Goal: Transaction & Acquisition: Obtain resource

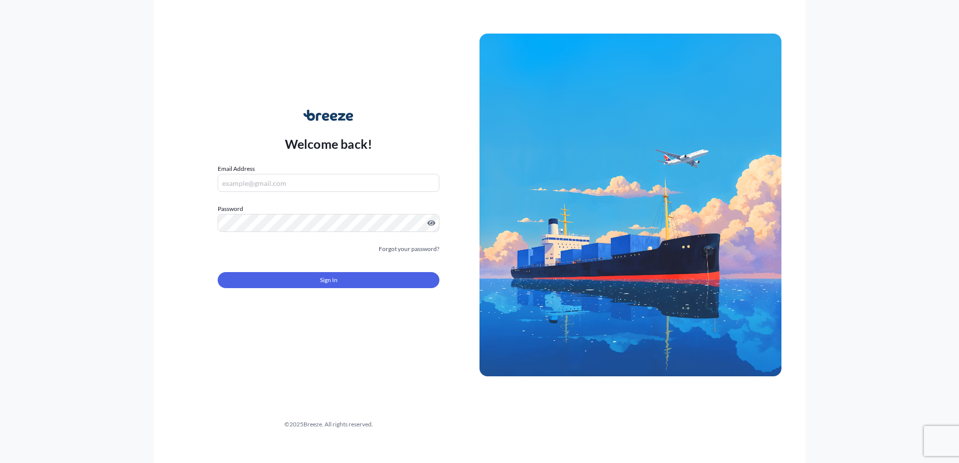
type input "[EMAIL_ADDRESS][PERSON_NAME][DOMAIN_NAME]"
click at [360, 267] on div "Sign In" at bounding box center [329, 277] width 222 height 22
click at [369, 284] on button "Sign In" at bounding box center [329, 280] width 222 height 16
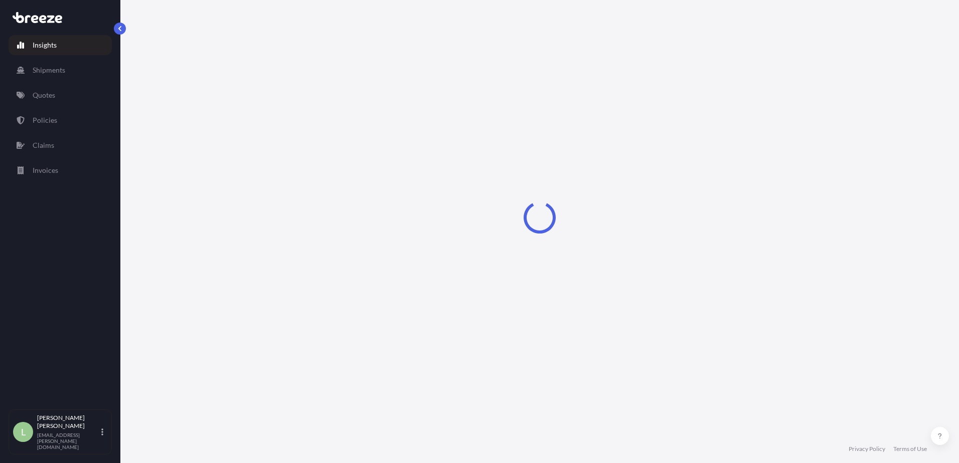
select select "2025"
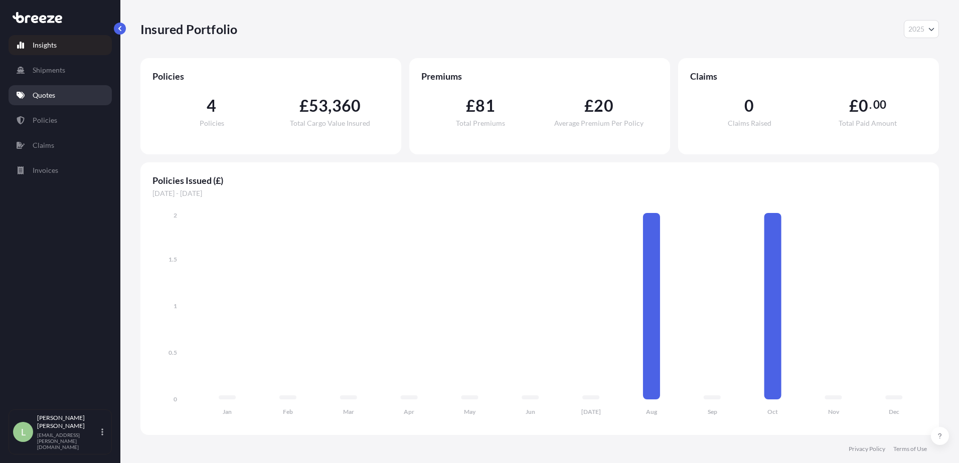
click at [41, 99] on p "Quotes" at bounding box center [44, 95] width 23 height 10
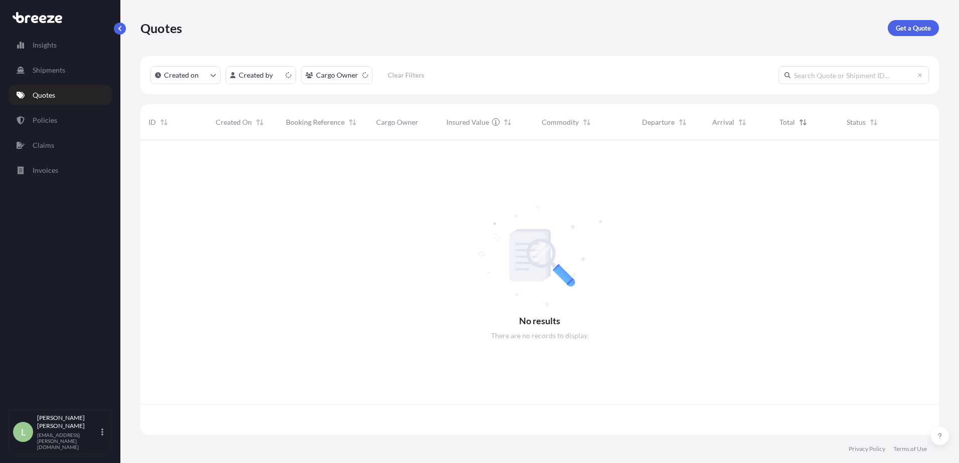
scroll to position [293, 791]
click at [901, 33] on link "Get a Quote" at bounding box center [912, 28] width 51 height 16
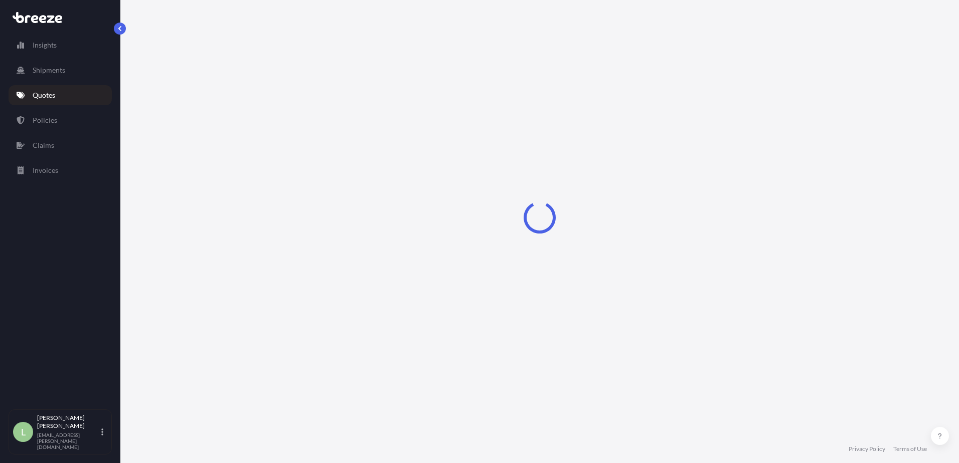
select select "Sea"
select select "1"
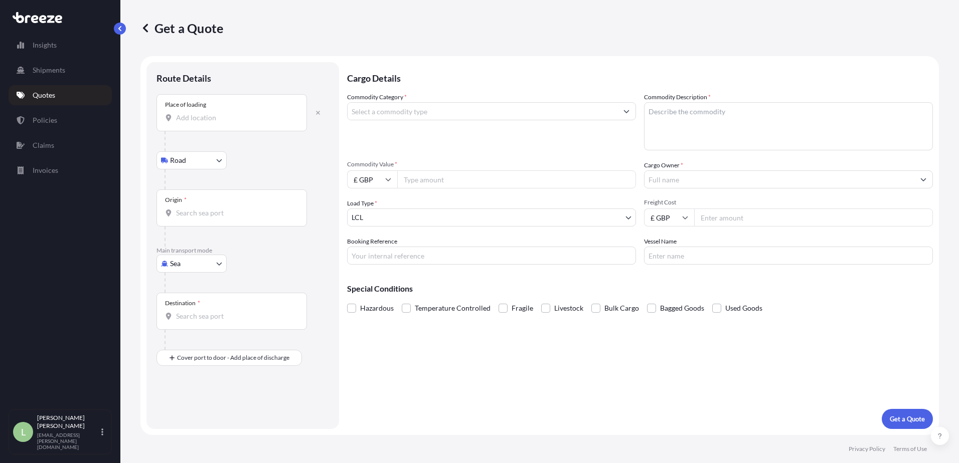
click at [201, 124] on div "Place of loading" at bounding box center [231, 112] width 150 height 37
click at [201, 123] on input "Place of loading" at bounding box center [235, 118] width 118 height 10
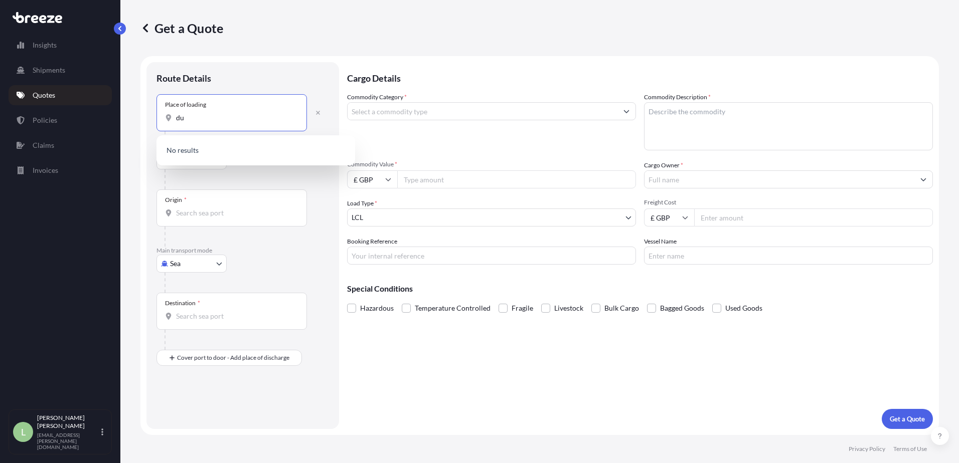
type input "d"
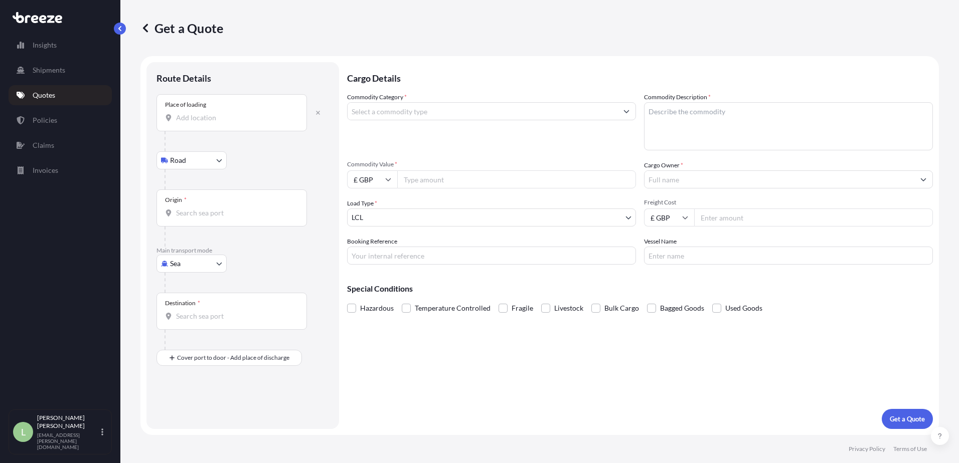
click at [225, 119] on input "Place of loading" at bounding box center [235, 118] width 118 height 10
paste input "[GEOGRAPHIC_DATA], DDP, [GEOGRAPHIC_DATA], [GEOGRAPHIC_DATA], [GEOGRAPHIC_DATA]"
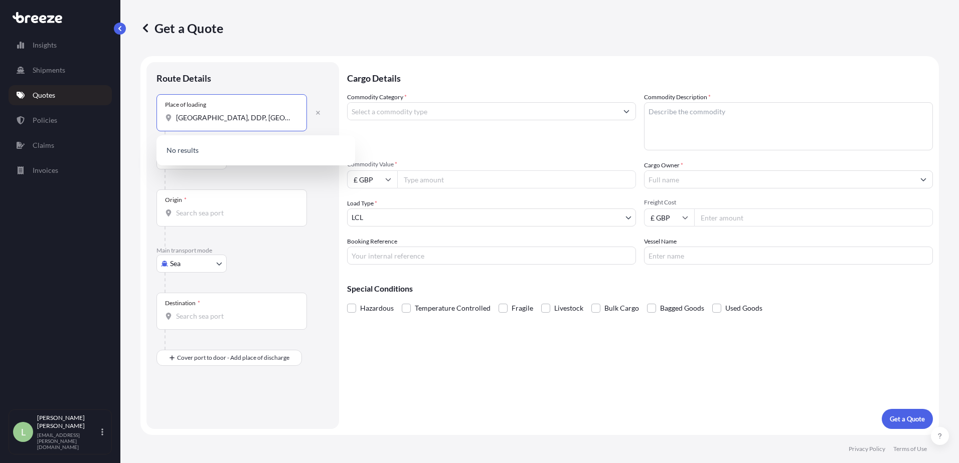
scroll to position [0, 34]
type input "[GEOGRAPHIC_DATA], DDP, [GEOGRAPHIC_DATA], [GEOGRAPHIC_DATA], [GEOGRAPHIC_DATA]"
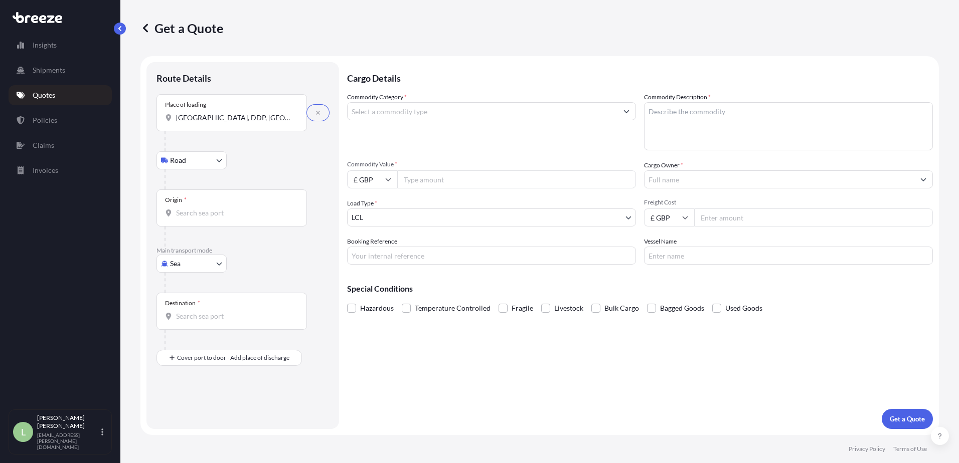
click at [188, 161] on body "0 options available. Insights Shipments Quotes Policies Claims Invoices L [PERS…" at bounding box center [479, 231] width 959 height 463
click at [202, 263] on body "0 options available. Insights Shipments Quotes Policies Claims Invoices L [PERS…" at bounding box center [479, 231] width 959 height 463
click at [177, 312] on span "Air" at bounding box center [180, 308] width 10 height 10
select select "Air"
click at [229, 126] on input "Place of loading" at bounding box center [235, 122] width 118 height 10
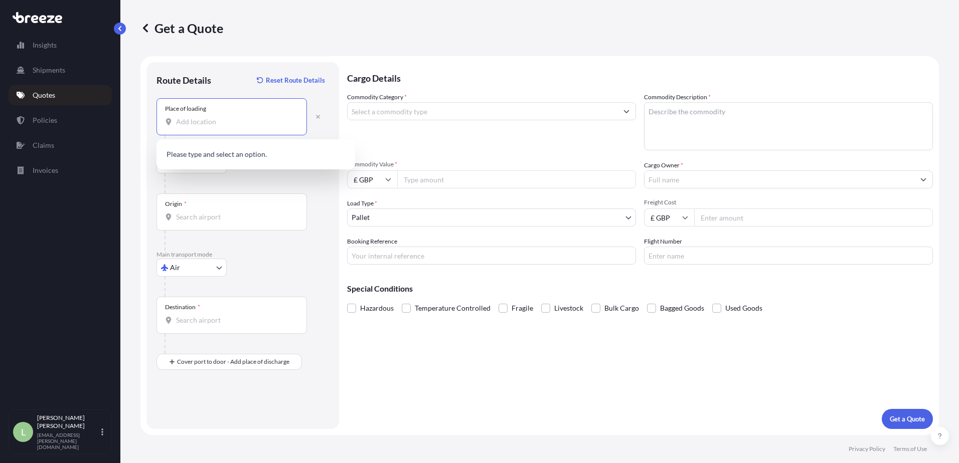
paste input "[GEOGRAPHIC_DATA], DDP, [GEOGRAPHIC_DATA], [GEOGRAPHIC_DATA], [GEOGRAPHIC_DATA]"
type input "[GEOGRAPHIC_DATA], DDP, [GEOGRAPHIC_DATA], [GEOGRAPHIC_DATA], [GEOGRAPHIC_DATA]"
click at [318, 127] on div "Place of loading [GEOGRAPHIC_DATA], DDP, [GEOGRAPHIC_DATA], [GEOGRAPHIC_DATA]" at bounding box center [242, 116] width 172 height 37
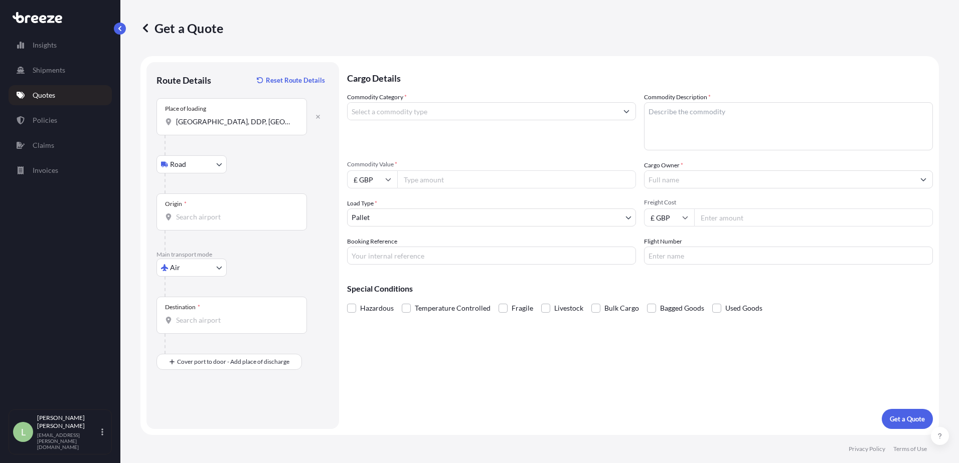
click at [243, 215] on input "Origin *" at bounding box center [235, 217] width 118 height 10
click at [267, 177] on div at bounding box center [246, 183] width 164 height 20
click at [214, 321] on input "Destination *" at bounding box center [235, 320] width 118 height 10
click at [172, 393] on div "Route Details Reset Route Details Place of loading [GEOGRAPHIC_DATA], UAE Road …" at bounding box center [242, 245] width 172 height 347
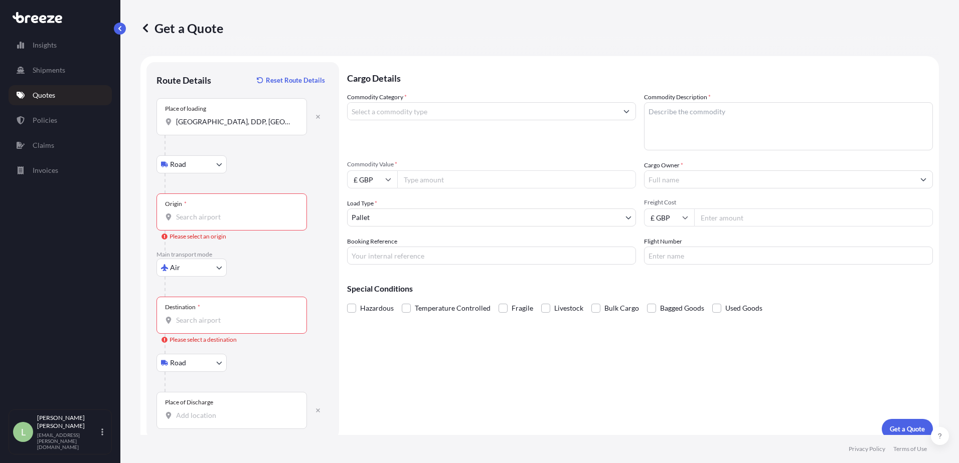
click at [199, 365] on body "0 options available. Insights Shipments Quotes Policies Claims Invoices L [PERS…" at bounding box center [479, 231] width 959 height 463
click at [192, 389] on div "Road" at bounding box center [191, 389] width 62 height 18
click at [211, 417] on input "Place of Discharge" at bounding box center [235, 416] width 118 height 10
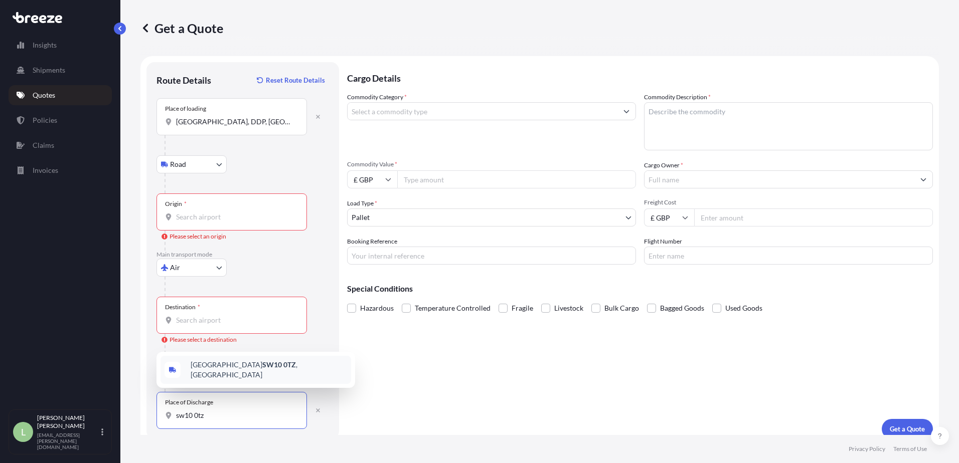
click at [239, 376] on span "[STREET_ADDRESS]" at bounding box center [269, 370] width 156 height 20
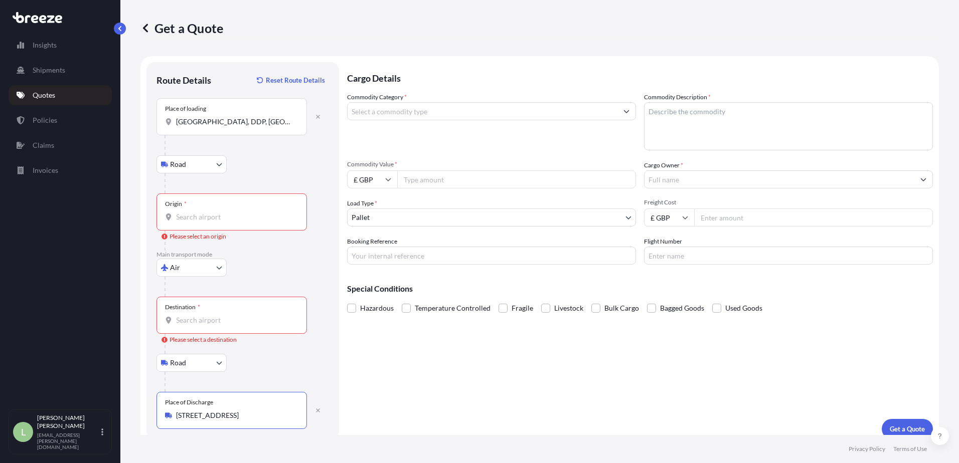
type input "[STREET_ADDRESS]"
click at [424, 111] on input "Commodity Category *" at bounding box center [482, 111] width 270 height 18
type input "Glass and Glassware"
click at [725, 125] on textarea "Commodity Description *" at bounding box center [788, 126] width 289 height 48
type textarea "Glass Panels"
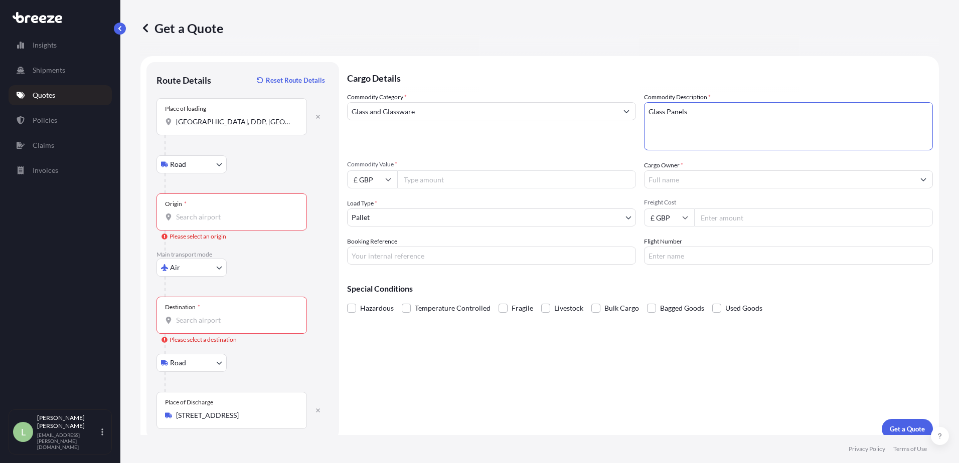
click at [393, 180] on input "£ GBP" at bounding box center [372, 179] width 50 height 18
click at [426, 171] on input "Commodity Value *" at bounding box center [516, 179] width 239 height 18
type input "2740"
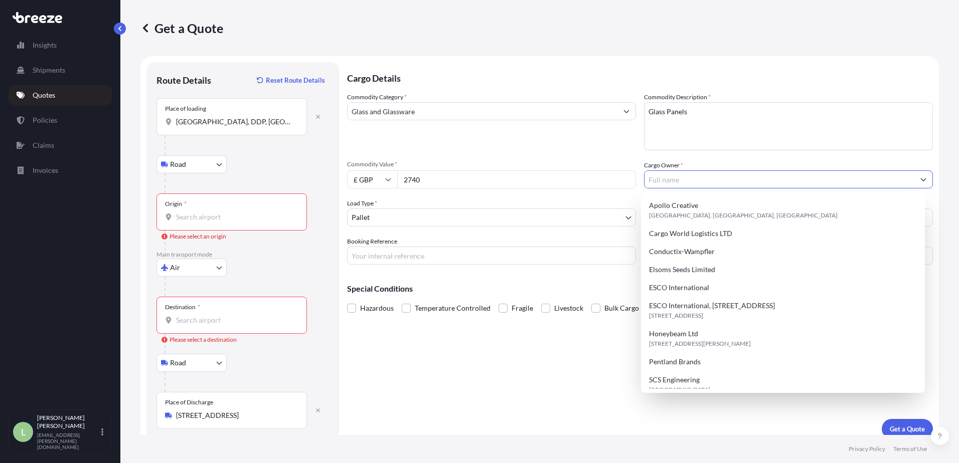
click at [700, 180] on input "Cargo Owner *" at bounding box center [779, 179] width 270 height 18
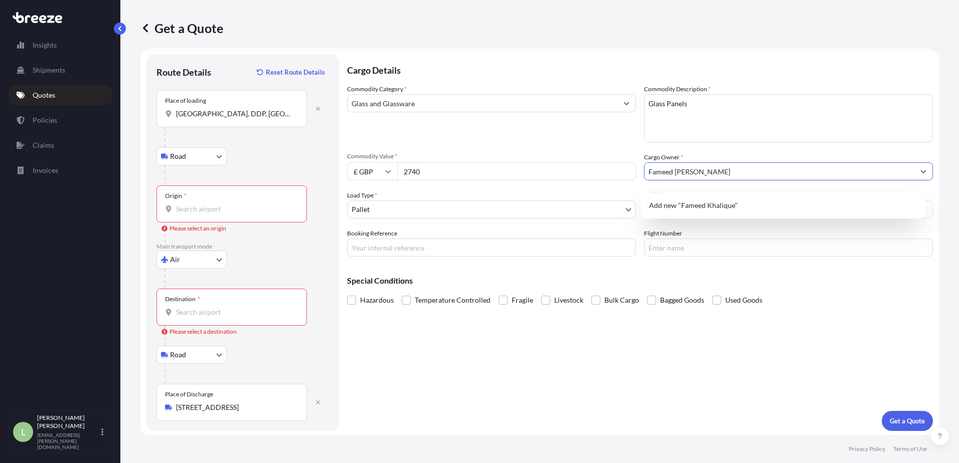
scroll to position [10, 0]
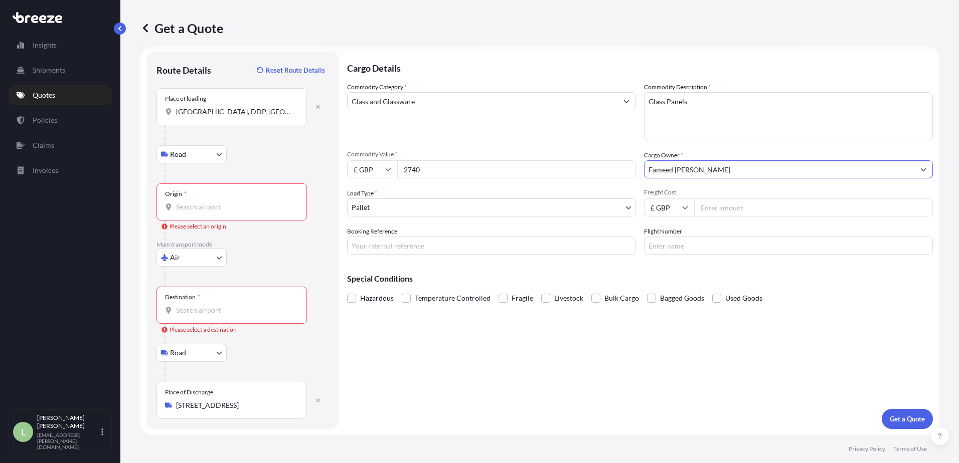
type input "Fameed [PERSON_NAME]"
click at [522, 211] on body "Insights Shipments Quotes Policies Claims Invoices L [PERSON_NAME] [PERSON_NAME…" at bounding box center [479, 231] width 959 height 463
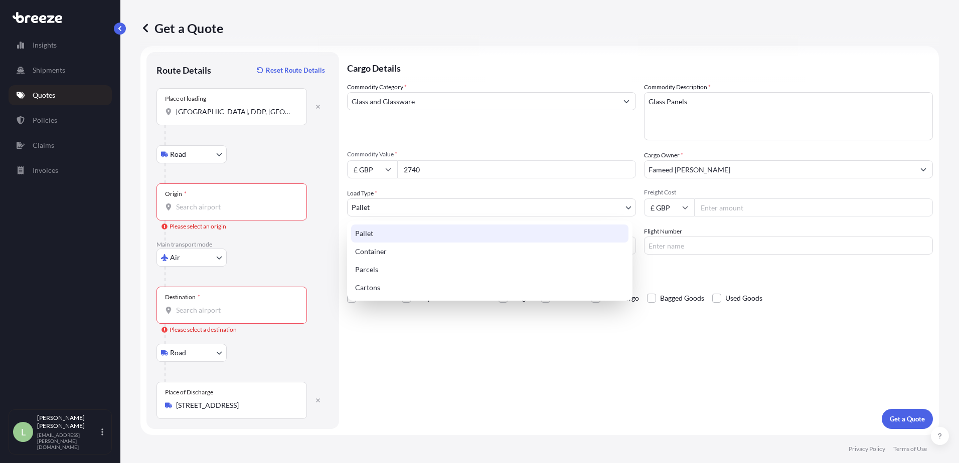
click at [388, 236] on div "Pallet" at bounding box center [489, 234] width 277 height 18
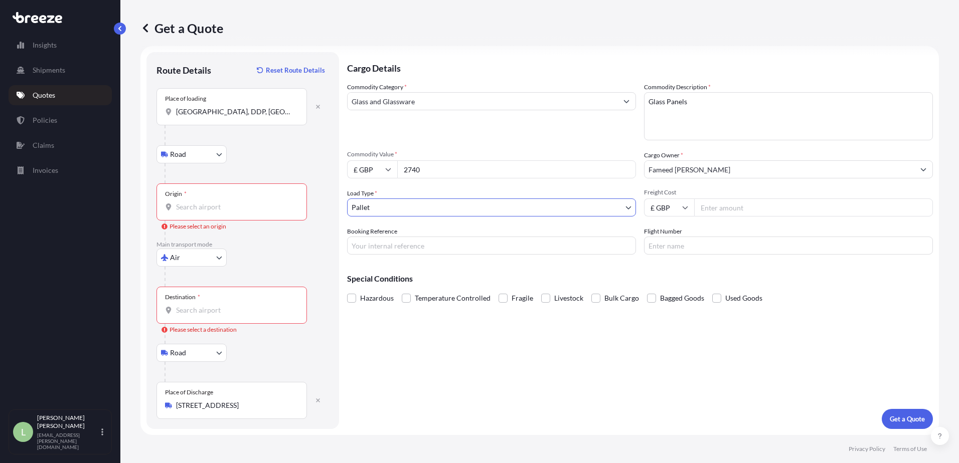
click at [711, 208] on input "Freight Cost" at bounding box center [813, 208] width 239 height 18
click at [531, 245] on input "Booking Reference" at bounding box center [491, 246] width 289 height 18
click at [395, 243] on input "Booking Reference" at bounding box center [491, 246] width 289 height 18
paste input "OFR2500320"
type input "OFR2500320"
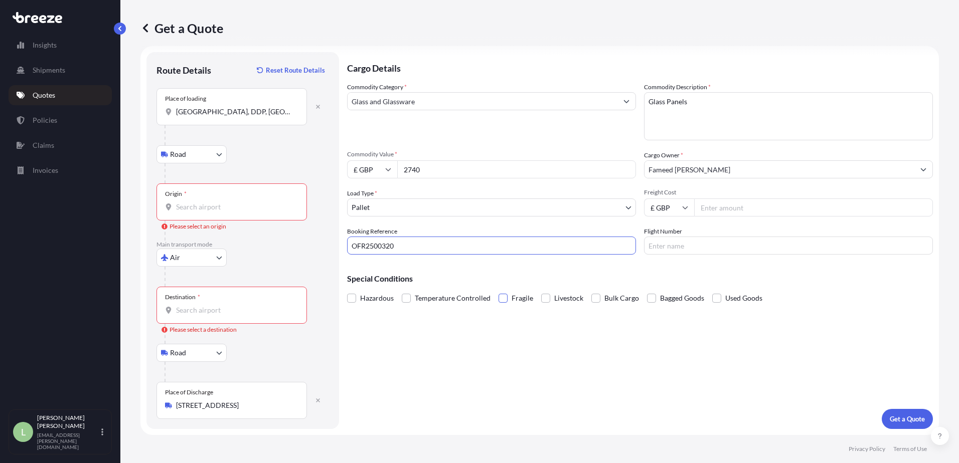
click at [499, 296] on span at bounding box center [502, 298] width 9 height 9
click at [498, 291] on input "Fragile" at bounding box center [498, 291] width 0 height 0
click at [906, 424] on p "Get a Quote" at bounding box center [906, 419] width 35 height 10
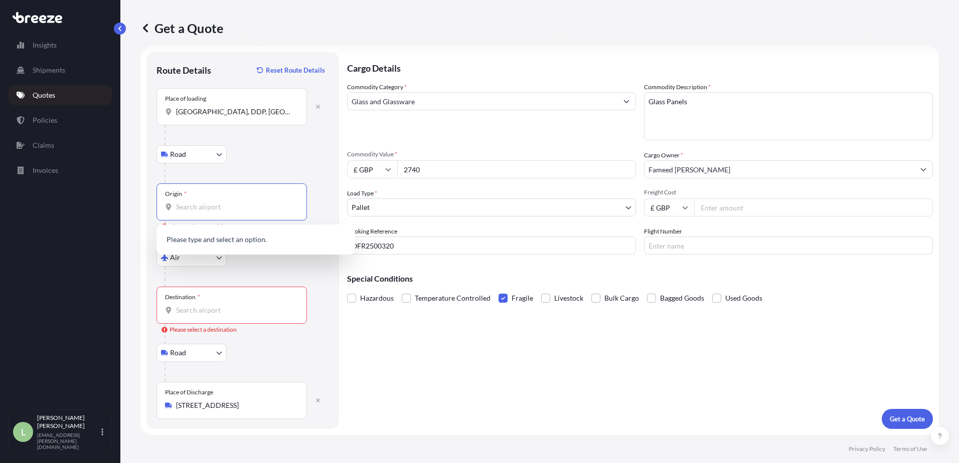
click at [226, 207] on input "Origin * Please select an origin" at bounding box center [235, 207] width 118 height 10
type input "j"
click at [238, 243] on span "AE DXB - [GEOGRAPHIC_DATA], [GEOGRAPHIC_DATA]" at bounding box center [269, 243] width 156 height 20
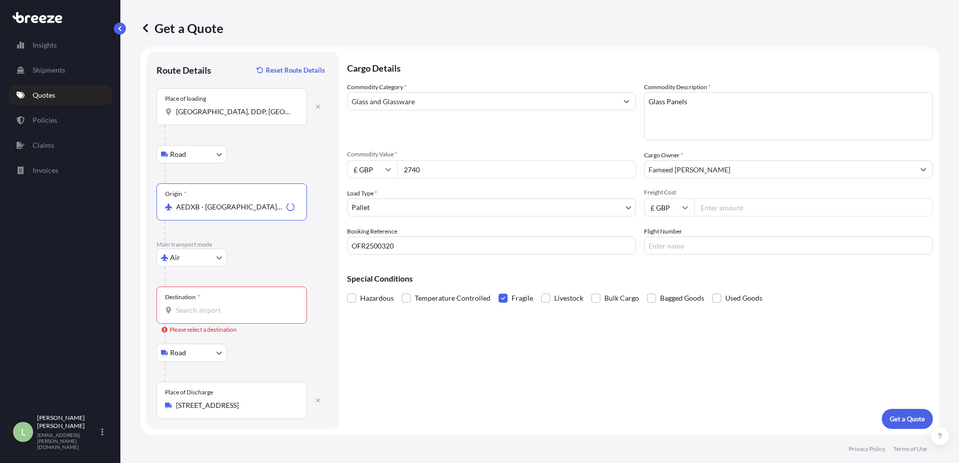
type input "AEDXB - [GEOGRAPHIC_DATA], [GEOGRAPHIC_DATA]"
click at [225, 302] on div "Destination *" at bounding box center [231, 305] width 150 height 37
click at [225, 305] on input "Destination * Please select a destination" at bounding box center [235, 310] width 118 height 10
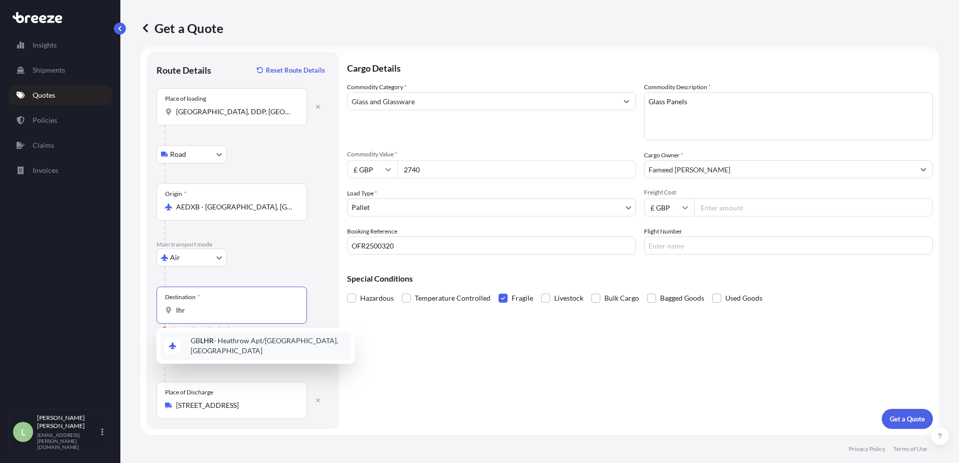
click at [231, 344] on span "GB LHR - Heathrow Apt/[GEOGRAPHIC_DATA], [GEOGRAPHIC_DATA]" at bounding box center [269, 346] width 156 height 20
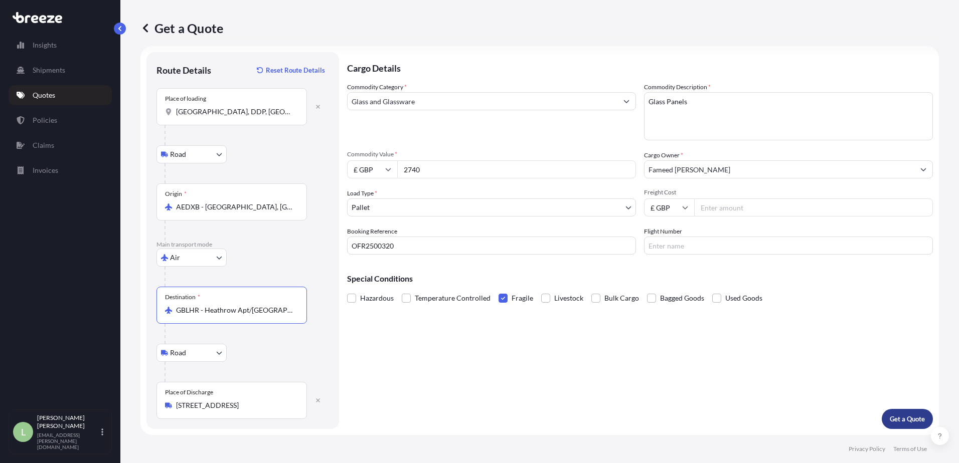
type input "GBLHR - Heathrow Apt/[GEOGRAPHIC_DATA], [GEOGRAPHIC_DATA]"
click at [894, 420] on p "Get a Quote" at bounding box center [906, 419] width 35 height 10
click at [269, 99] on div "Place of loading [GEOGRAPHIC_DATA], DDP, [GEOGRAPHIC_DATA], [GEOGRAPHIC_DATA]" at bounding box center [231, 106] width 150 height 37
click at [269, 107] on input "[GEOGRAPHIC_DATA], DDP, [GEOGRAPHIC_DATA], [GEOGRAPHIC_DATA], [GEOGRAPHIC_DATA]" at bounding box center [235, 112] width 118 height 10
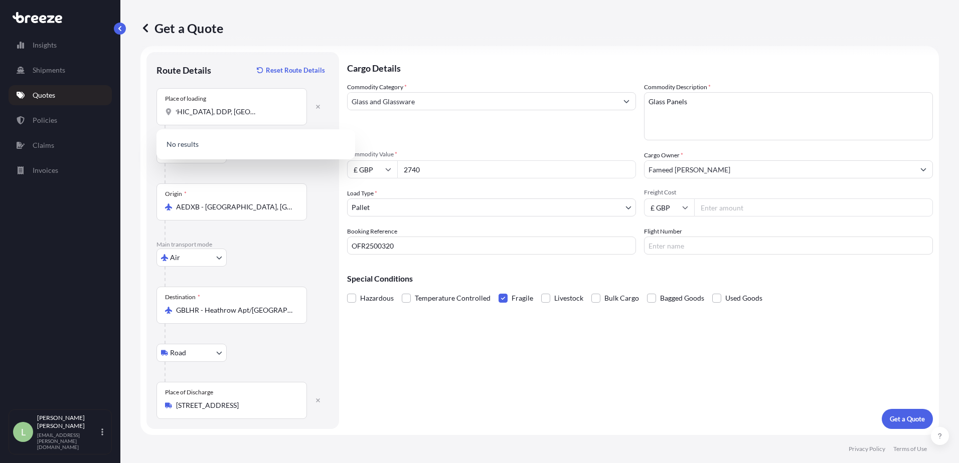
scroll to position [0, 0]
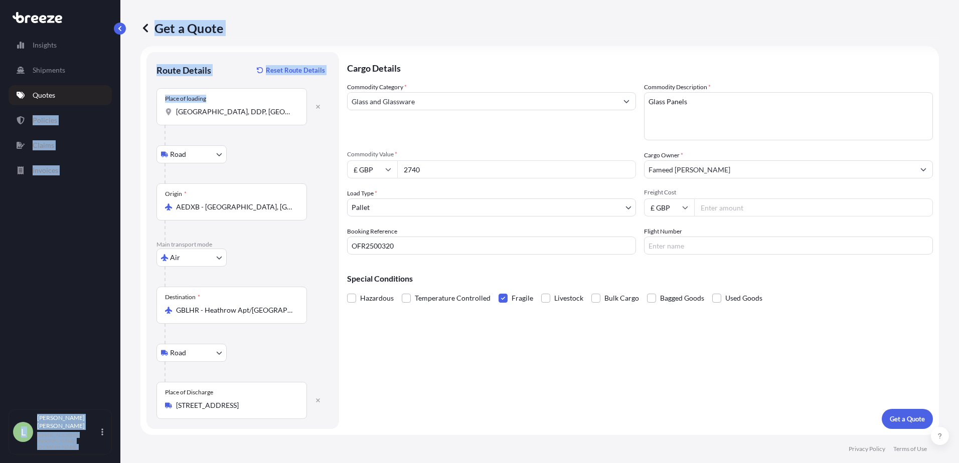
drag, startPoint x: 304, startPoint y: 111, endPoint x: -54, endPoint y: 115, distance: 358.0
click at [0, 115] on html "1 option available. 0 options available. Insights Shipments Quotes Policies Cla…" at bounding box center [479, 231] width 959 height 463
click at [244, 118] on div "Place of loading [GEOGRAPHIC_DATA], DDP, [GEOGRAPHIC_DATA], [GEOGRAPHIC_DATA]" at bounding box center [231, 106] width 150 height 37
click at [244, 117] on input "[GEOGRAPHIC_DATA], DDP, [GEOGRAPHIC_DATA], [GEOGRAPHIC_DATA], [GEOGRAPHIC_DATA]" at bounding box center [235, 112] width 118 height 10
drag, startPoint x: 300, startPoint y: 110, endPoint x: 94, endPoint y: 113, distance: 205.6
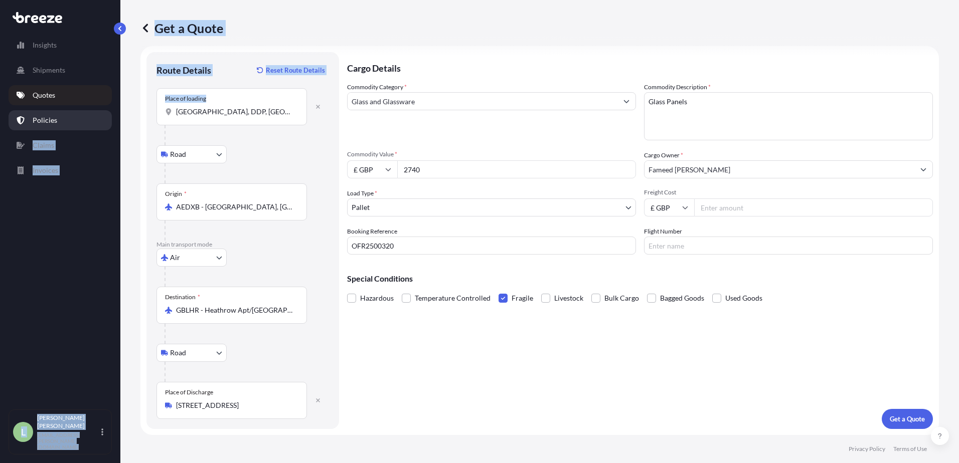
click at [94, 113] on div "Insights Shipments Quotes Policies Claims Invoices L [PERSON_NAME] [PERSON_NAME…" at bounding box center [479, 231] width 959 height 463
drag, startPoint x: 94, startPoint y: 113, endPoint x: 223, endPoint y: 117, distance: 128.4
click at [219, 118] on div "Place of loading [GEOGRAPHIC_DATA], DDP, [GEOGRAPHIC_DATA], [GEOGRAPHIC_DATA]" at bounding box center [231, 106] width 150 height 37
click at [219, 117] on input "[GEOGRAPHIC_DATA], DDP, [GEOGRAPHIC_DATA], [GEOGRAPHIC_DATA], [GEOGRAPHIC_DATA]" at bounding box center [235, 112] width 118 height 10
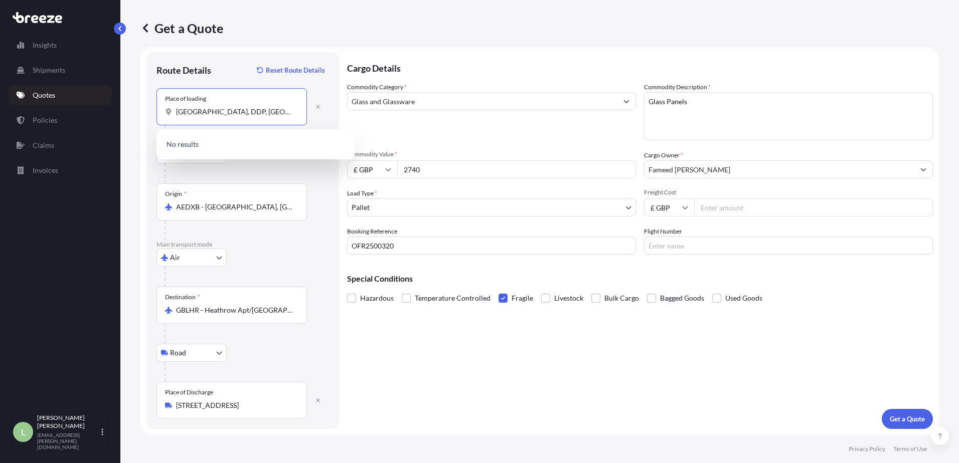
scroll to position [0, 35]
click at [187, 110] on input "[GEOGRAPHIC_DATA], DDP, [GEOGRAPHIC_DATA], [GEOGRAPHIC_DATA], [GEOGRAPHIC_DATA]" at bounding box center [235, 112] width 118 height 10
drag, startPoint x: 183, startPoint y: 111, endPoint x: 335, endPoint y: 115, distance: 152.0
click at [334, 114] on div "Route Details Reset Route Details Place of loading [GEOGRAPHIC_DATA] Rail Origi…" at bounding box center [242, 240] width 193 height 377
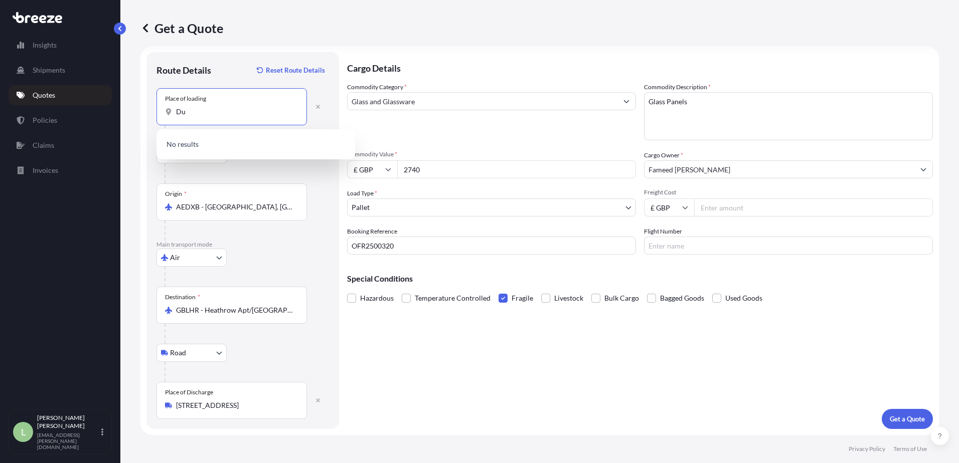
type input "D"
click at [207, 114] on input "Place of loading" at bounding box center [235, 112] width 118 height 10
paste input "POB 342058 - [GEOGRAPHIC_DATA]. DSO - واحة دبي السيليكونمنطقة صناعية - [GEOGRAP…"
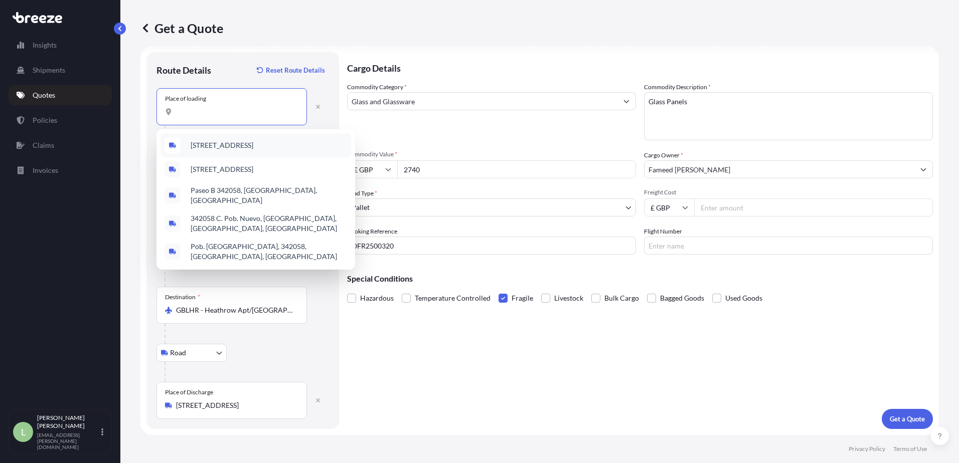
click at [207, 112] on input "POB 342058 - [GEOGRAPHIC_DATA]. DSO - واحة دبي السيليكونمنطقة صناعية - [GEOGRAP…" at bounding box center [235, 112] width 118 height 10
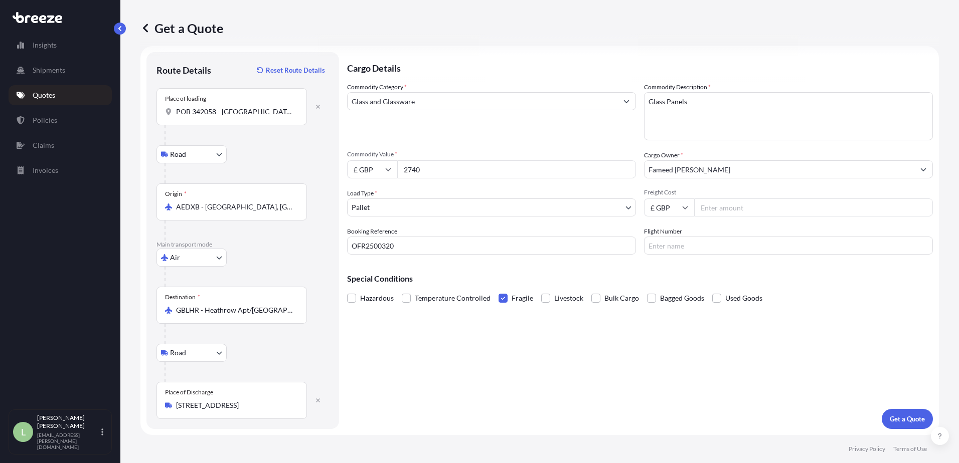
drag, startPoint x: 175, startPoint y: 115, endPoint x: 209, endPoint y: 113, distance: 33.7
click at [209, 113] on div "POB 342058 - [GEOGRAPHIC_DATA]. DSO [GEOGRAPHIC_DATA] - [GEOGRAPHIC_DATA]" at bounding box center [231, 112] width 133 height 10
click at [209, 113] on input "POB 342058 - [GEOGRAPHIC_DATA]. DSO [GEOGRAPHIC_DATA] - [GEOGRAPHIC_DATA]" at bounding box center [235, 112] width 118 height 10
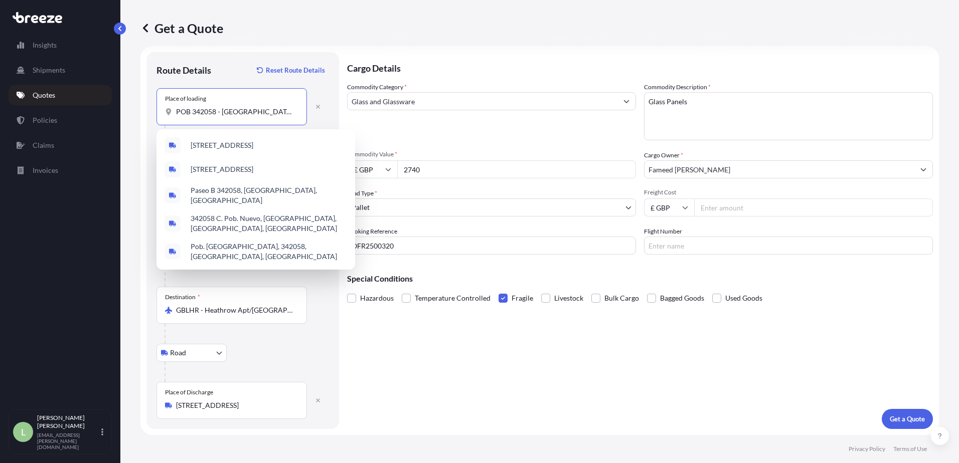
click at [188, 112] on input "POB 342058 - [GEOGRAPHIC_DATA]. DSO [GEOGRAPHIC_DATA] - [GEOGRAPHIC_DATA]" at bounding box center [235, 112] width 118 height 10
drag, startPoint x: 217, startPoint y: 114, endPoint x: 584, endPoint y: 115, distance: 366.5
click at [584, 115] on form "Route Details Reset Route Details Place of loading POB 342058 - [GEOGRAPHIC_DAT…" at bounding box center [539, 240] width 798 height 389
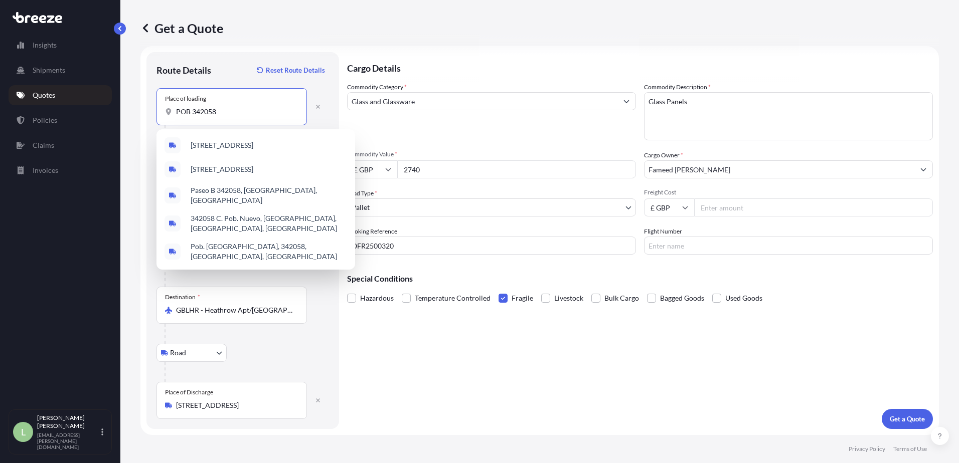
drag, startPoint x: 193, startPoint y: 111, endPoint x: 110, endPoint y: 113, distance: 83.3
click at [111, 113] on div "Insights Shipments Quotes Policies Claims Invoices L [PERSON_NAME] [PERSON_NAME…" at bounding box center [479, 231] width 959 height 463
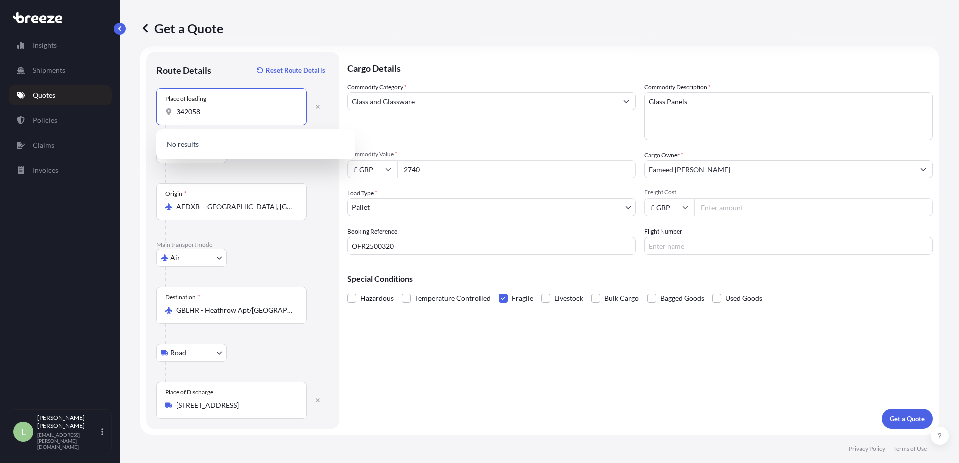
type input "342058"
drag, startPoint x: 210, startPoint y: 112, endPoint x: 146, endPoint y: 107, distance: 64.4
click at [146, 107] on form "Route Details Reset Route Details Place of loading [GEOGRAPHIC_DATA] Rail Origi…" at bounding box center [539, 240] width 798 height 389
click at [314, 102] on button "button" at bounding box center [318, 107] width 22 height 16
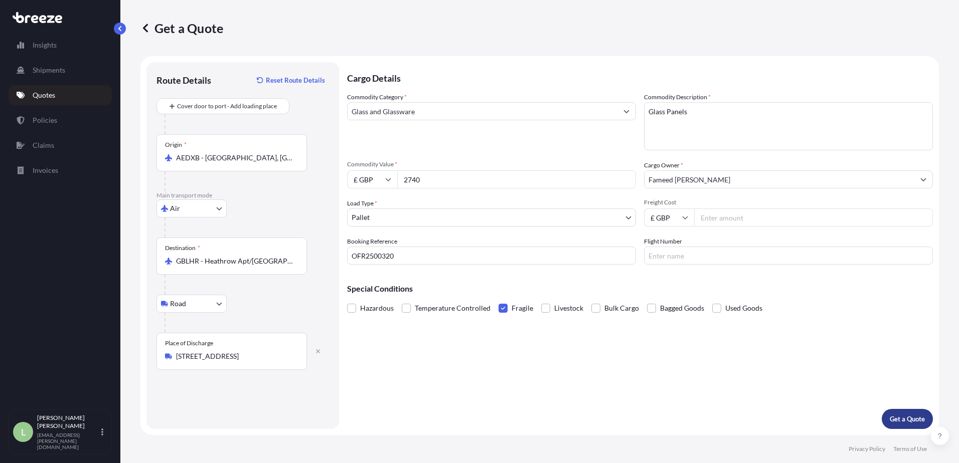
click at [901, 418] on p "Get a Quote" at bounding box center [906, 419] width 35 height 10
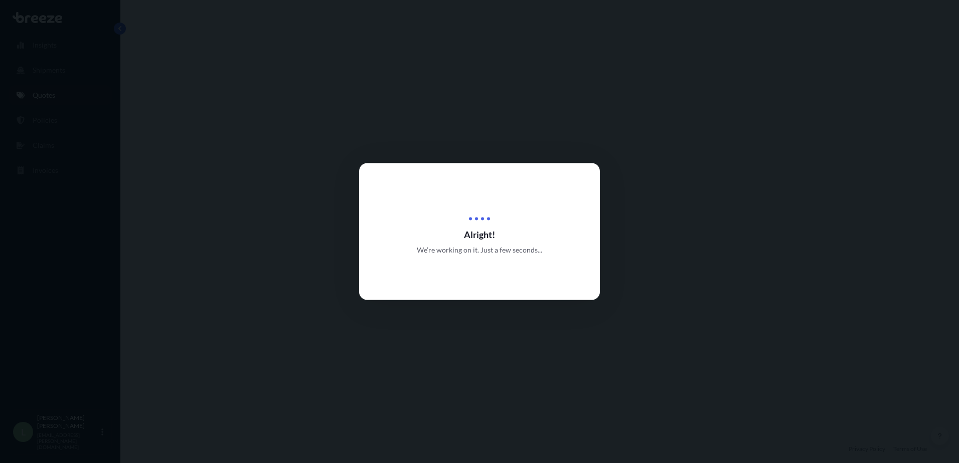
select select "Air"
select select "Road"
select select "1"
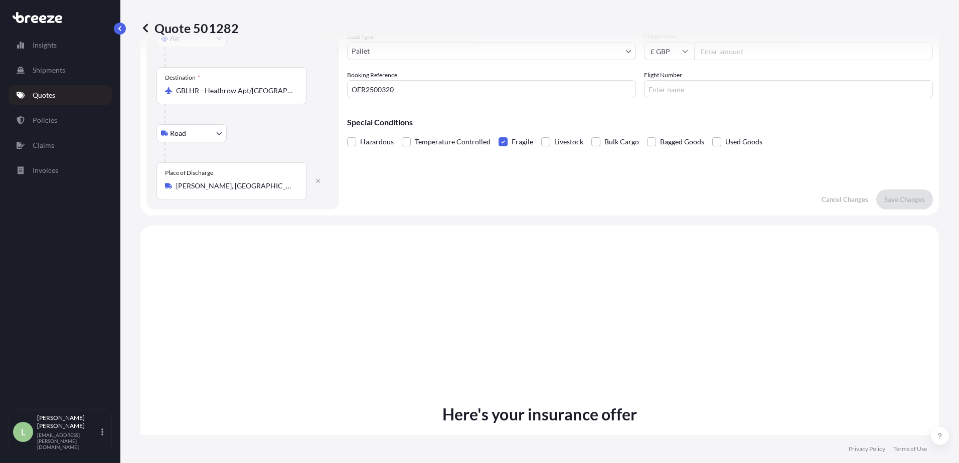
scroll to position [451, 0]
